Goal: Information Seeking & Learning: Learn about a topic

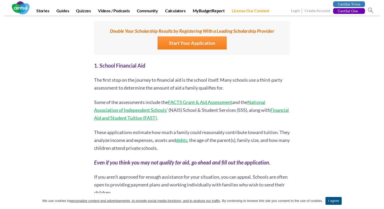
scroll to position [366, 0]
click at [156, 117] on link "Financial Aid and Student Tuition (FAST)" at bounding box center [191, 113] width 195 height 14
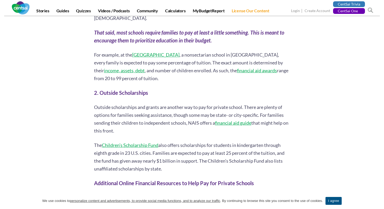
scroll to position [654, 0]
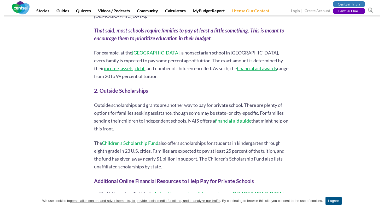
click at [237, 118] on link "financial aid guide" at bounding box center [233, 121] width 36 height 6
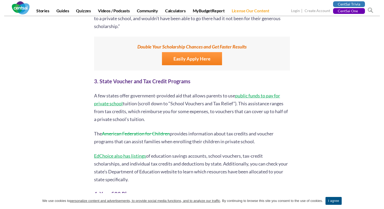
scroll to position [1032, 0]
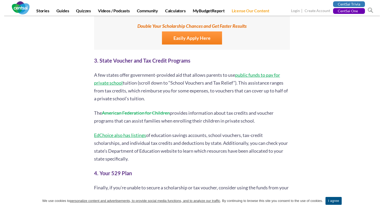
click at [243, 71] on p "A few states offer government-provided aid that allows parents to use public fu…" at bounding box center [192, 86] width 196 height 31
click at [245, 72] on link "public funds to pay for private school" at bounding box center [187, 79] width 186 height 14
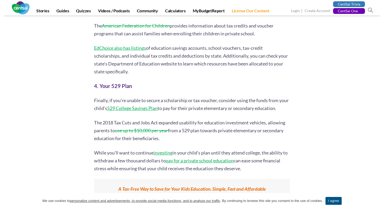
scroll to position [1119, 0]
click at [102, 155] on p "While you’ll want to continue investing in your child’s plan until they attend …" at bounding box center [192, 160] width 196 height 24
click at [106, 155] on p "While you’ll want to continue investing in your child’s plan until they attend …" at bounding box center [192, 160] width 196 height 24
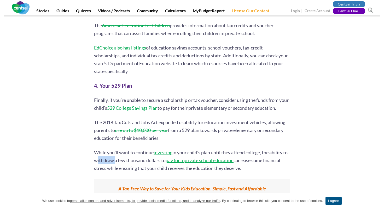
click at [106, 155] on p "While you’ll want to continue investing in your child’s plan until they attend …" at bounding box center [192, 160] width 196 height 24
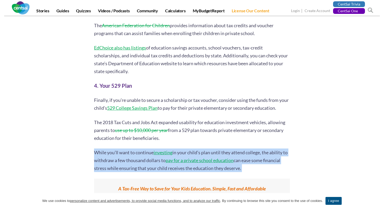
click at [106, 155] on p "While you’ll want to continue investing in your child’s plan until they attend …" at bounding box center [192, 160] width 196 height 24
click at [141, 105] on link "529 College Savings Plan" at bounding box center [132, 108] width 50 height 6
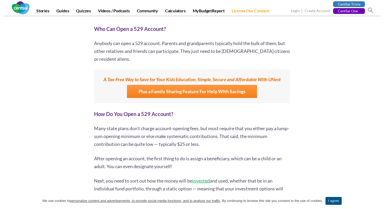
scroll to position [862, 0]
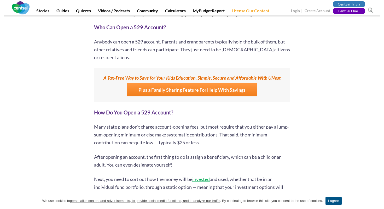
click at [145, 153] on p "After opening an account, the first thing to do is assign a beneficiary, which …" at bounding box center [192, 161] width 196 height 16
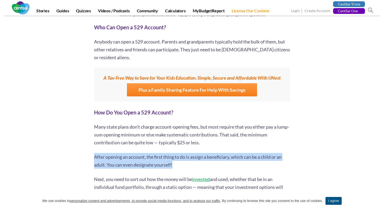
click at [145, 153] on p "After opening an account, the first thing to do is assign a beneficiary, which …" at bounding box center [192, 161] width 196 height 16
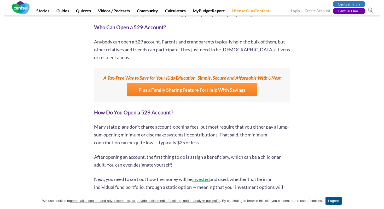
click at [157, 155] on span "After opening an account, the first thing to do is assign a beneficiary, which …" at bounding box center [188, 161] width 188 height 14
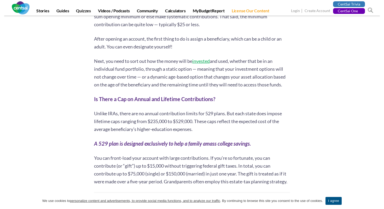
scroll to position [971, 0]
